Goal: Find specific page/section: Find specific page/section

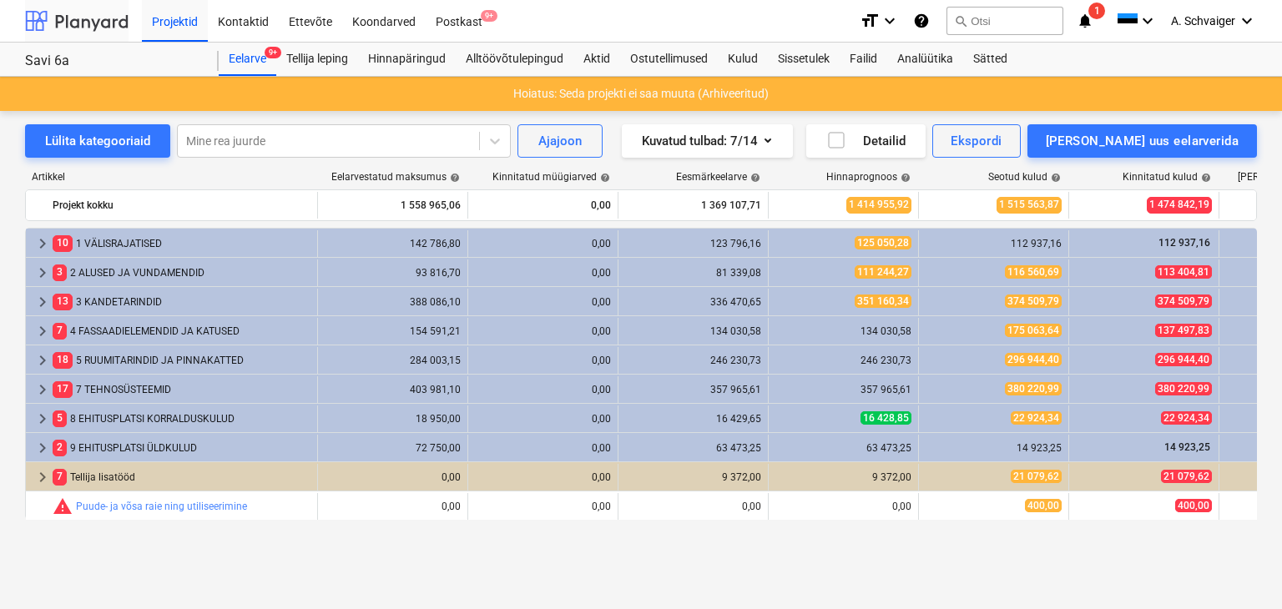
click at [83, 14] on div at bounding box center [77, 21] width 104 height 42
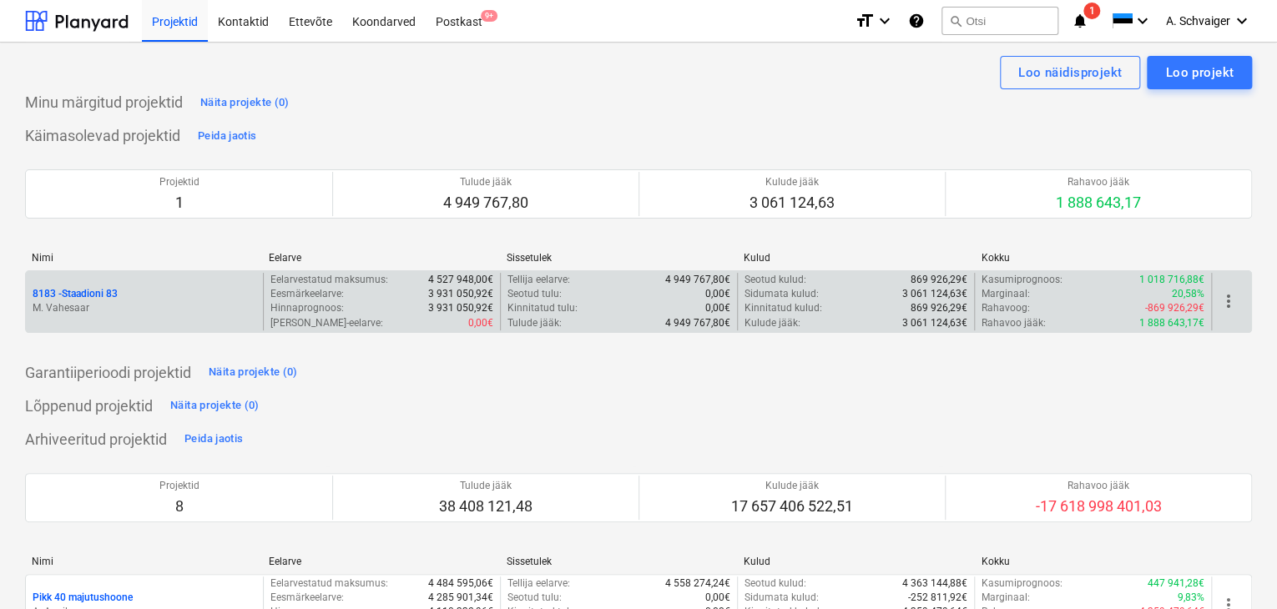
click at [190, 296] on div "8183 - Staadioni 83" at bounding box center [145, 294] width 224 height 14
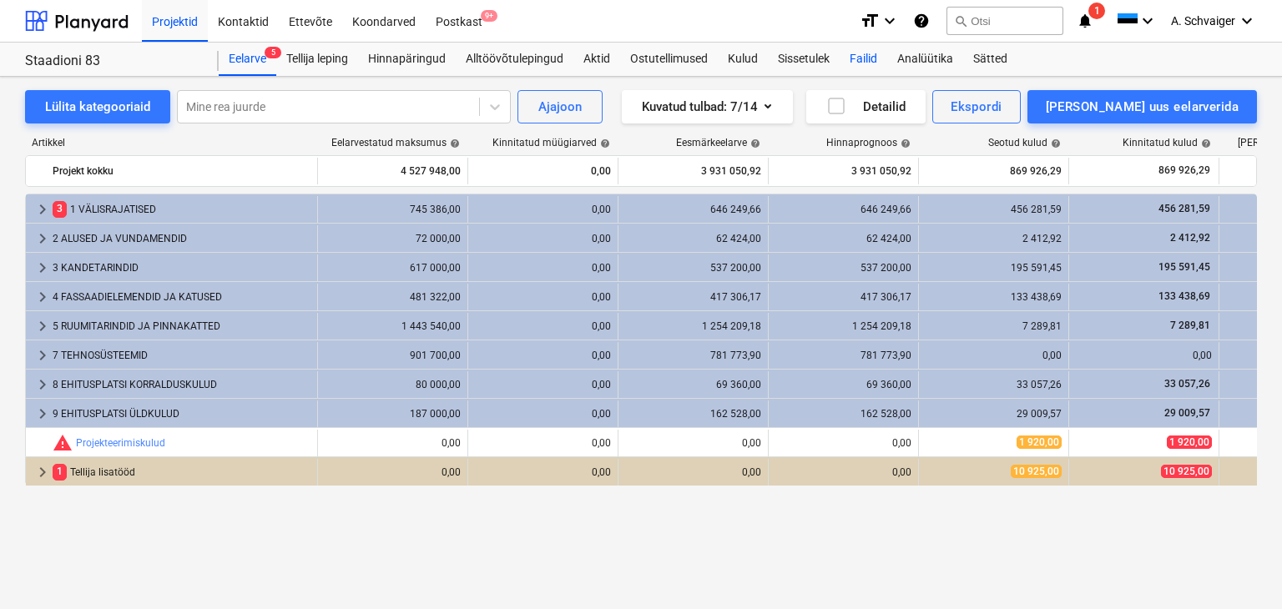
click at [873, 58] on div "Failid" at bounding box center [864, 59] width 48 height 33
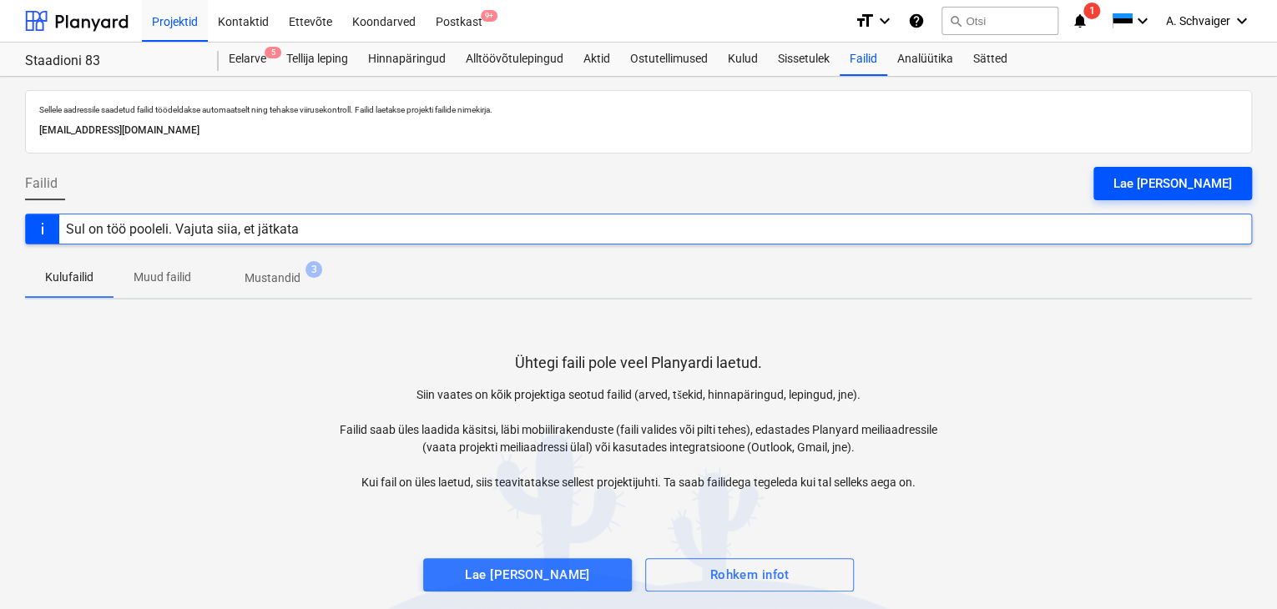
click at [1185, 184] on div "Lae [PERSON_NAME]" at bounding box center [1173, 184] width 119 height 22
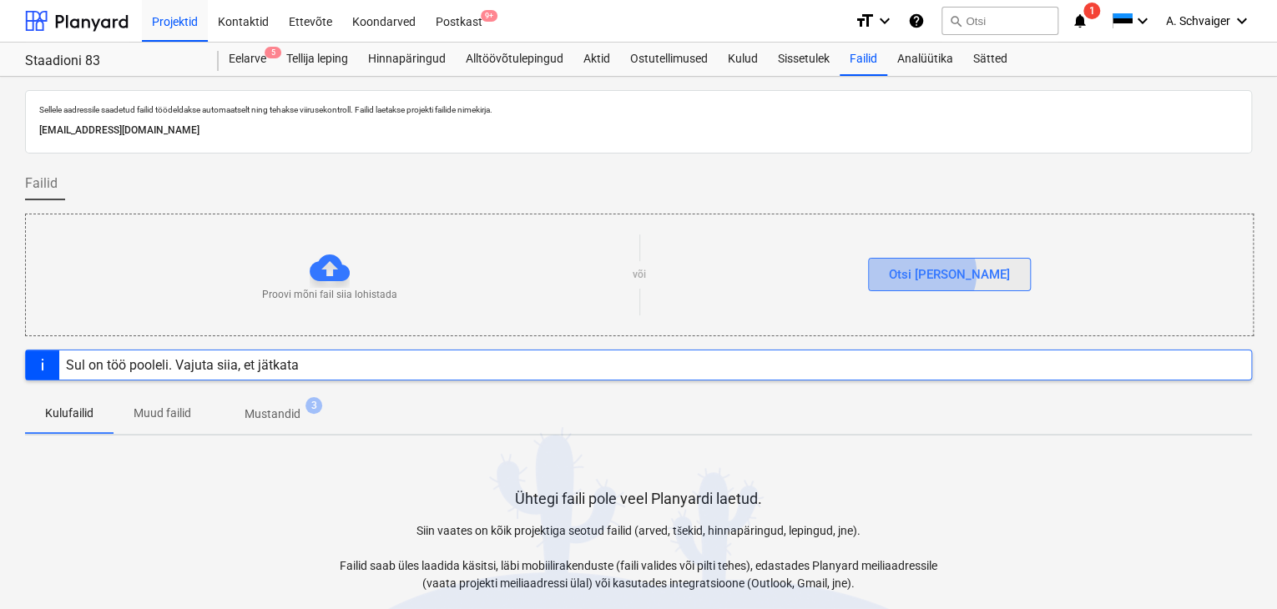
click at [956, 272] on div "Otsi [PERSON_NAME]" at bounding box center [949, 275] width 121 height 22
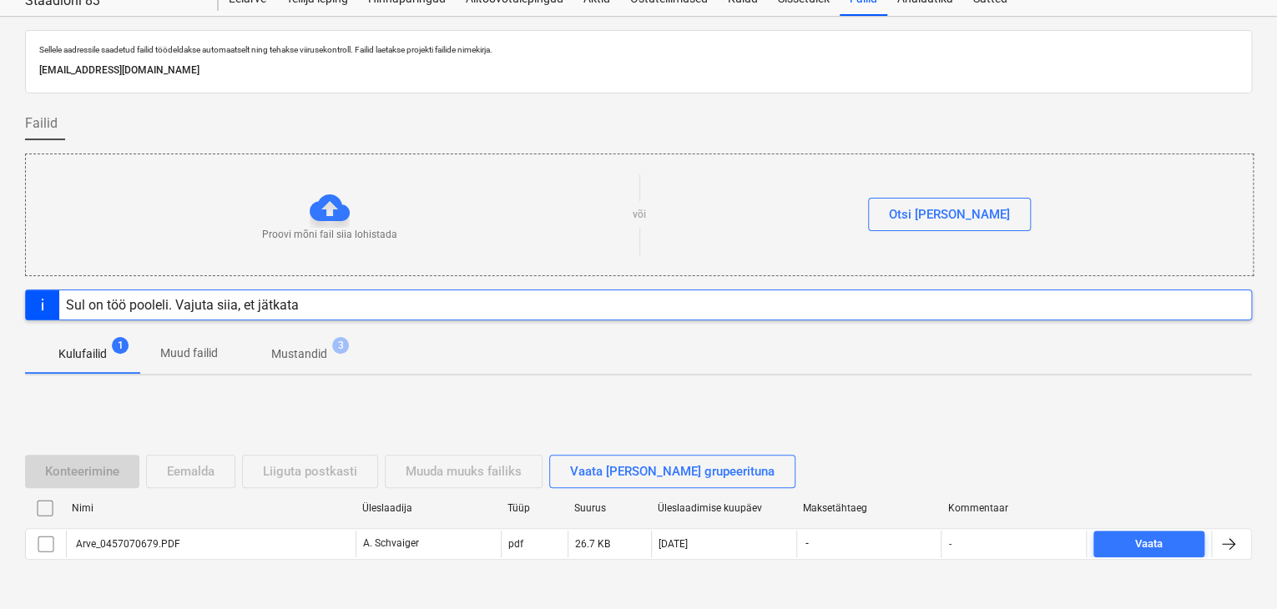
scroll to position [115, 0]
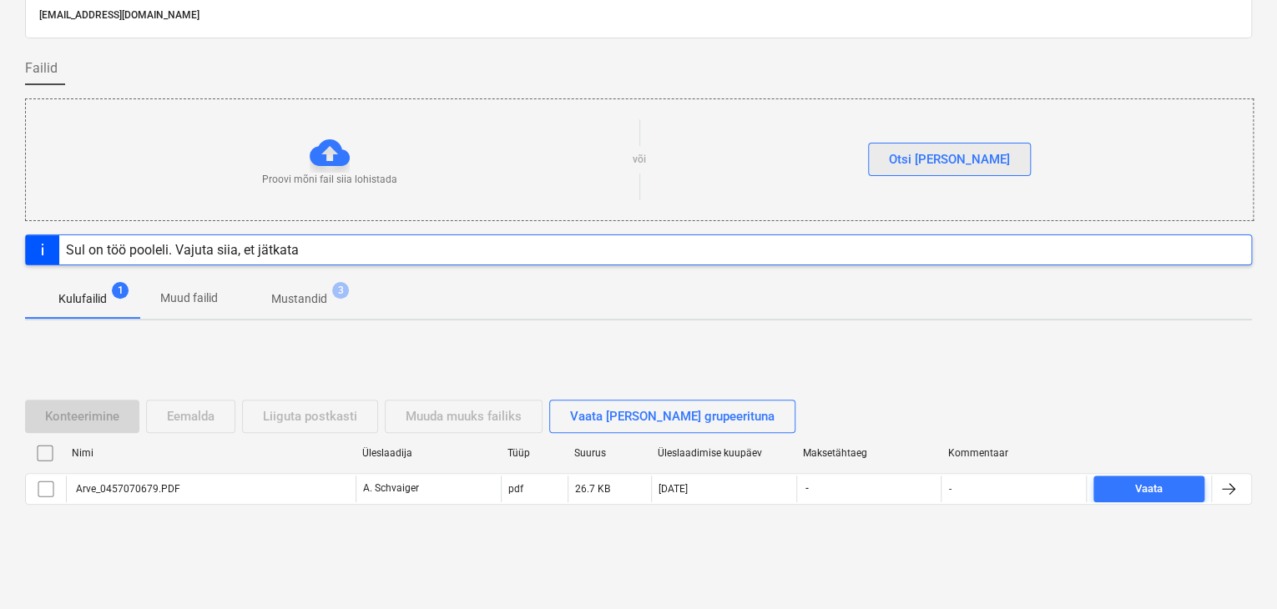
click at [954, 156] on div "Otsi [PERSON_NAME]" at bounding box center [949, 160] width 121 height 22
